Goal: Task Accomplishment & Management: Use online tool/utility

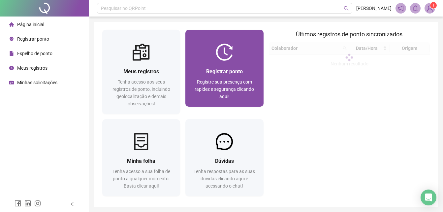
click at [225, 76] on div "Registrar ponto Registre sua presença com rapidez e segurança clicando aqui!" at bounding box center [224, 83] width 62 height 33
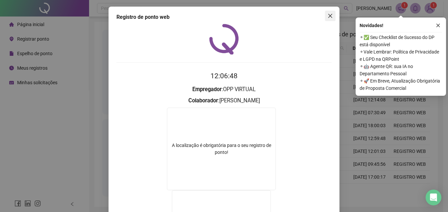
click at [330, 14] on span "Close" at bounding box center [330, 15] width 11 height 5
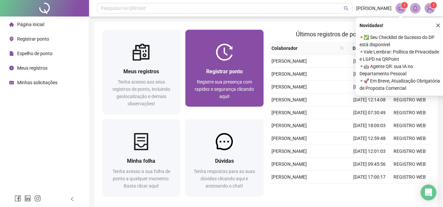
click at [229, 57] on img at bounding box center [224, 52] width 17 height 17
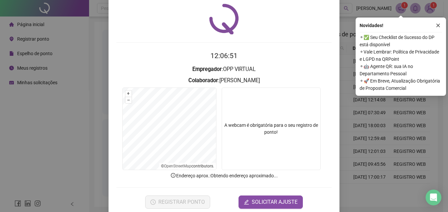
scroll to position [31, 0]
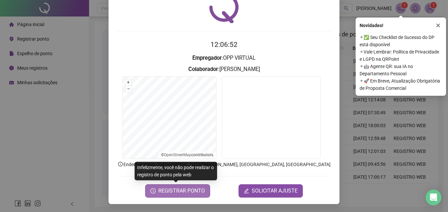
click at [188, 191] on span "REGISTRAR PONTO" at bounding box center [181, 191] width 46 height 8
